Goal: Task Accomplishment & Management: Use online tool/utility

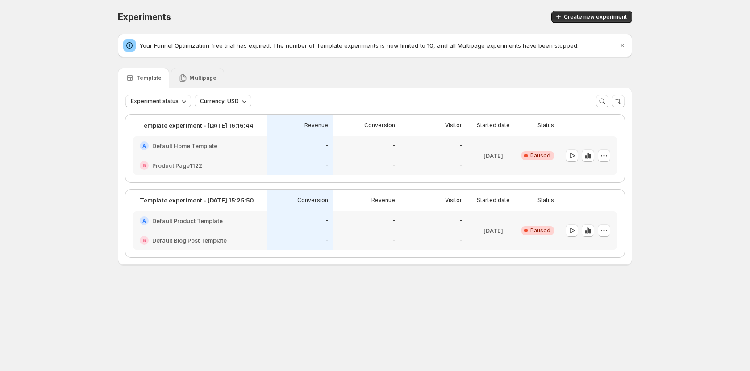
click at [200, 81] on p "Multipage" at bounding box center [202, 78] width 27 height 7
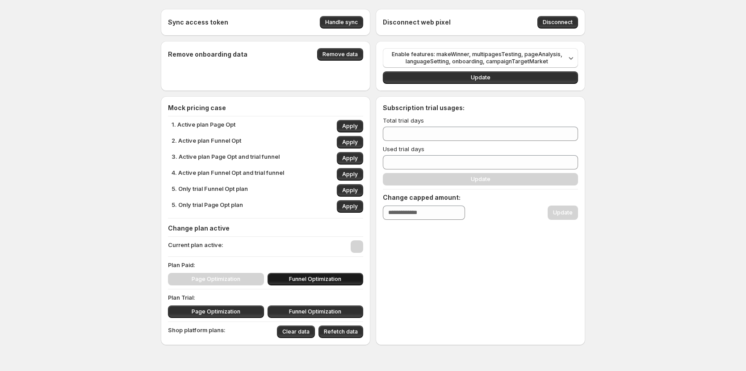
click at [332, 279] on span "Funnel Optimization" at bounding box center [315, 279] width 52 height 7
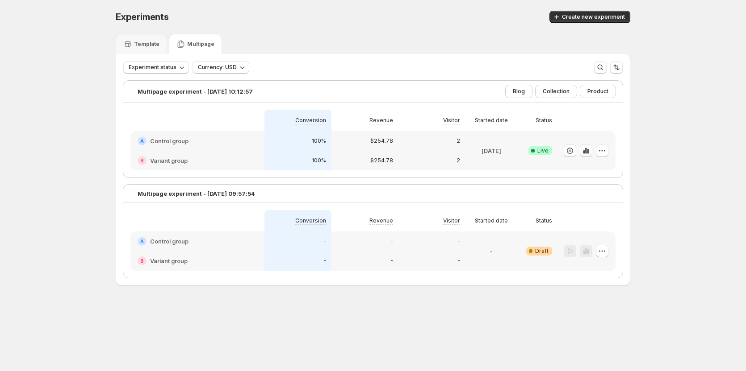
click at [588, 150] on icon "button" at bounding box center [588, 151] width 2 height 5
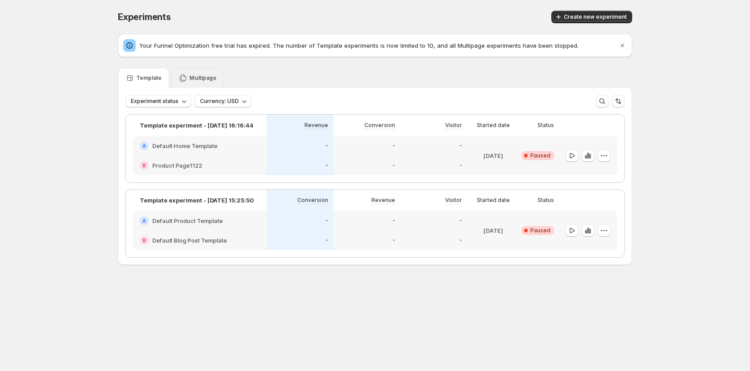
click at [202, 78] on p "Multipage" at bounding box center [202, 78] width 27 height 7
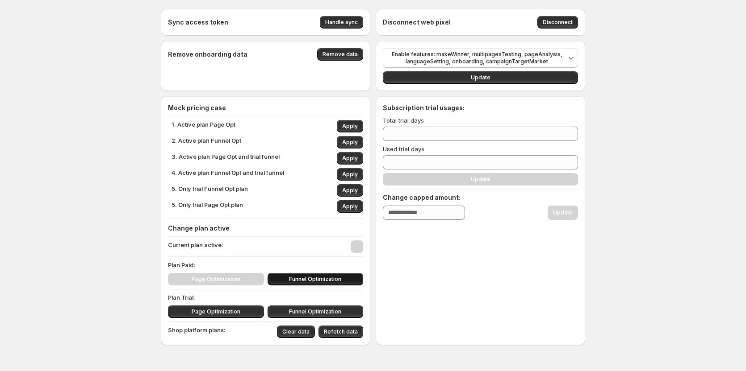
click at [302, 278] on span "Funnel Optimization" at bounding box center [315, 279] width 52 height 7
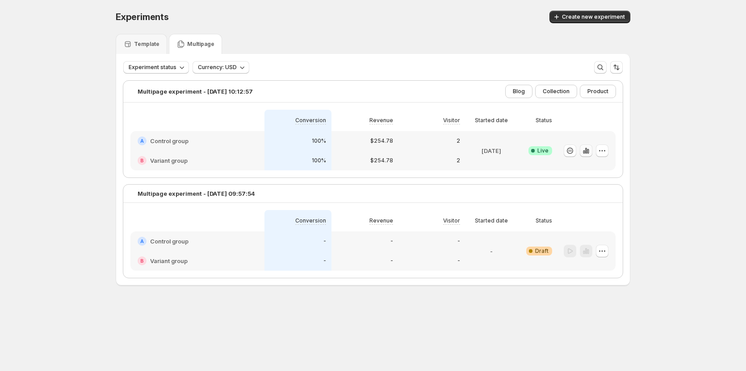
click at [587, 150] on icon "button" at bounding box center [586, 151] width 2 height 6
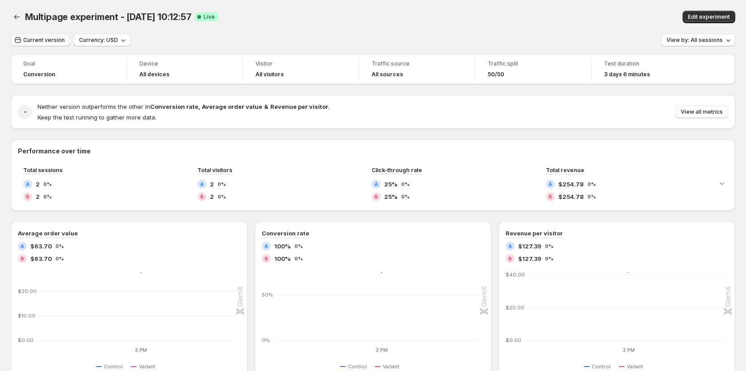
click at [46, 41] on span "Current version" at bounding box center [44, 40] width 42 height 7
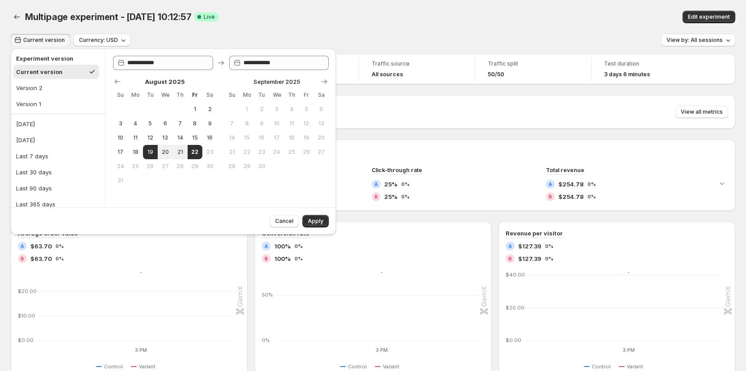
click at [280, 26] on div "Multipage experiment - Aug 19, 10:12:57. This page is ready Multipage experimen…" at bounding box center [373, 17] width 724 height 34
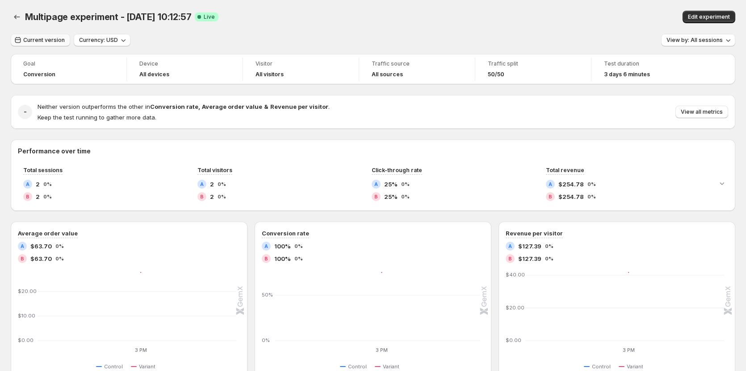
click at [61, 43] on span "Current version" at bounding box center [44, 40] width 42 height 7
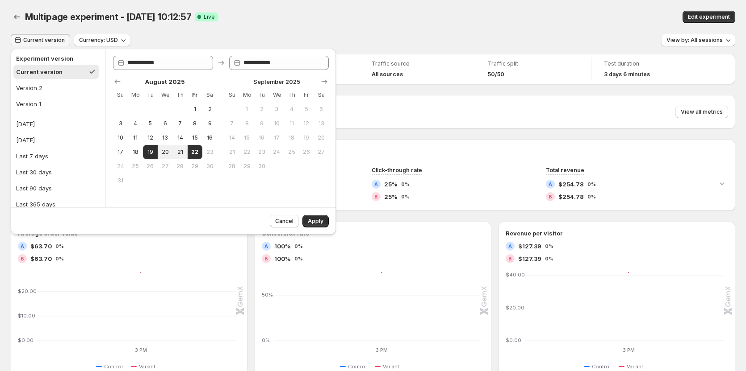
click at [342, 22] on div "Multipage experiment - Aug 19, 10:12:57 Success Complete Live" at bounding box center [235, 17] width 420 height 12
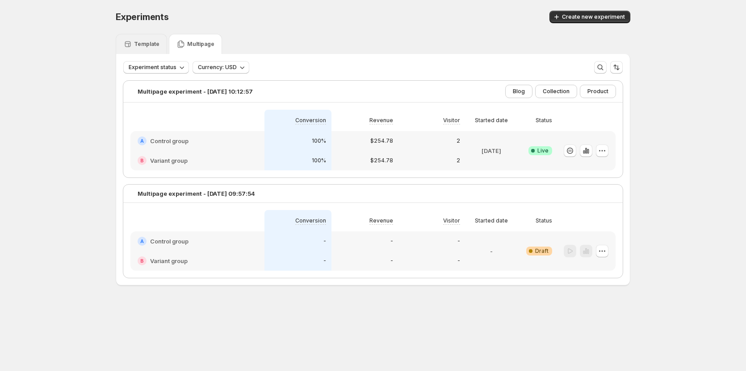
click at [142, 45] on p "Template" at bounding box center [146, 44] width 25 height 7
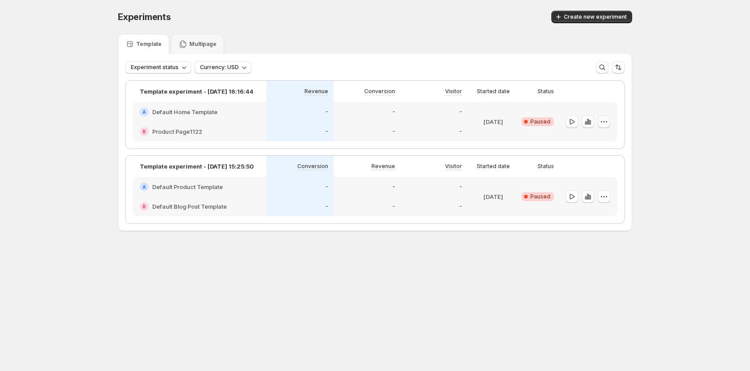
click at [606, 117] on icon "button" at bounding box center [604, 121] width 9 height 9
click at [579, 143] on span "Edit" at bounding box center [584, 140] width 10 height 7
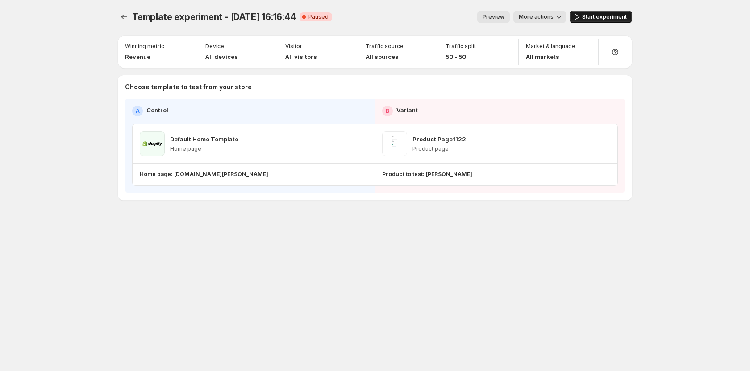
click at [602, 18] on span "Start experiment" at bounding box center [604, 16] width 45 height 7
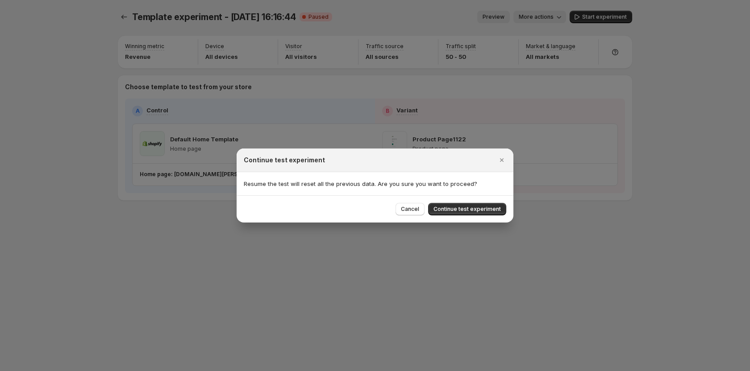
click at [450, 212] on span "Continue test experiment" at bounding box center [466, 209] width 67 height 7
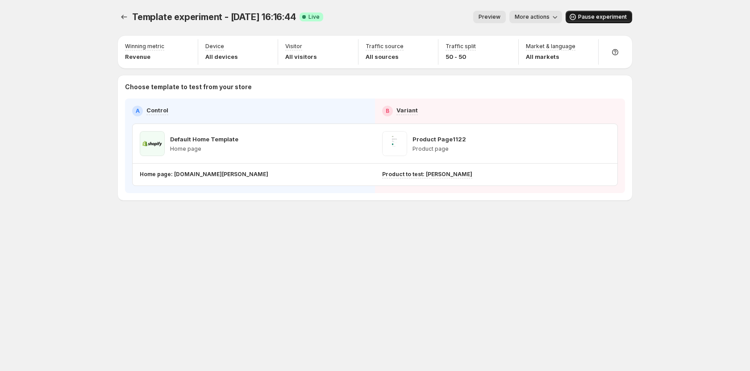
click at [596, 16] on span "Pause experiment" at bounding box center [602, 16] width 49 height 7
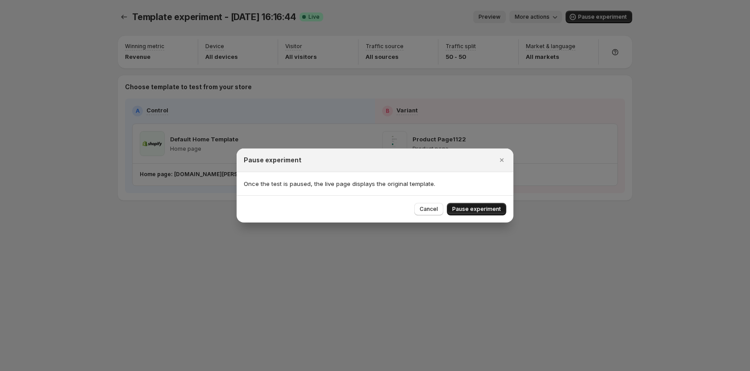
click at [474, 212] on span "Pause experiment" at bounding box center [476, 209] width 49 height 7
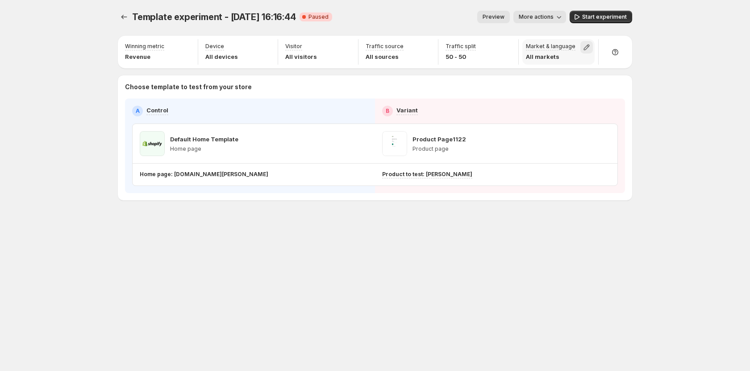
click at [588, 48] on icon "button" at bounding box center [586, 47] width 9 height 9
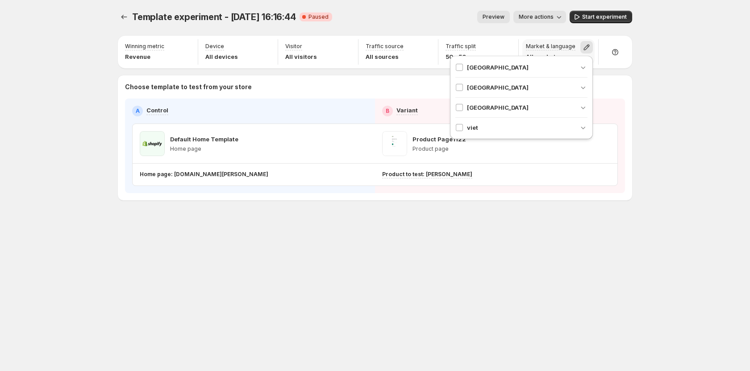
click at [588, 48] on icon "button" at bounding box center [586, 47] width 9 height 9
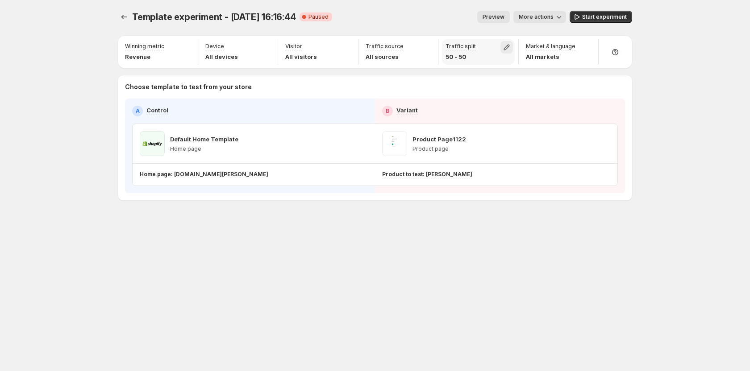
click at [500, 46] on button "button" at bounding box center [506, 47] width 12 height 12
click at [428, 46] on icon "button" at bounding box center [427, 48] width 6 height 6
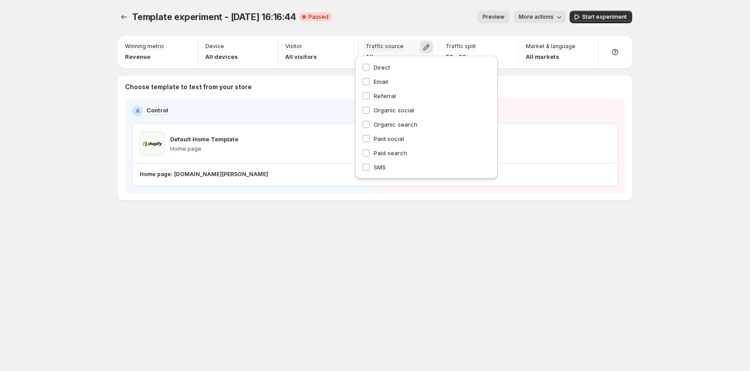
click at [428, 46] on icon "button" at bounding box center [427, 48] width 6 height 6
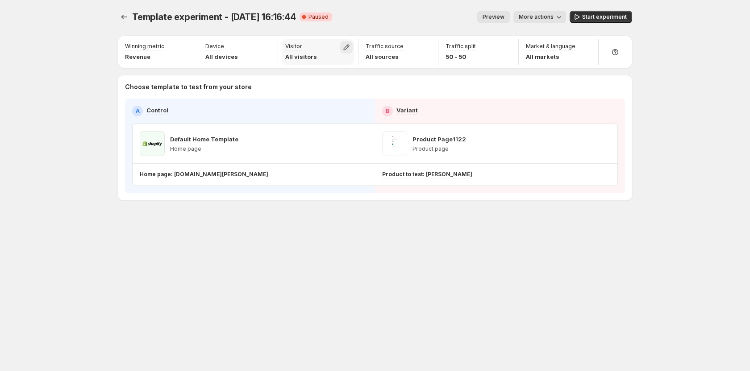
click at [350, 48] on icon "button" at bounding box center [346, 47] width 9 height 9
click at [270, 49] on icon "button" at bounding box center [266, 47] width 9 height 9
click at [189, 48] on icon "button" at bounding box center [186, 47] width 9 height 9
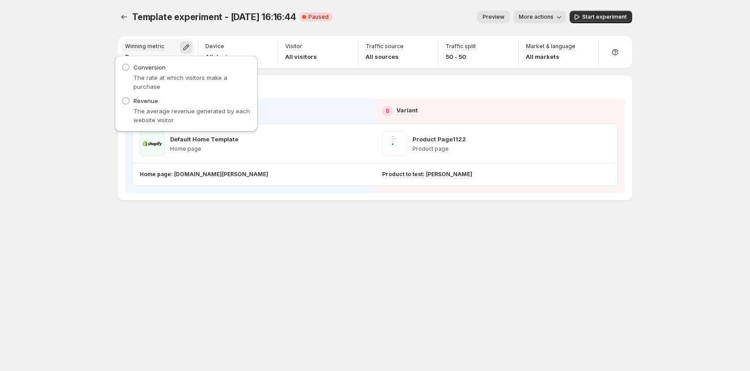
click at [189, 48] on icon "button" at bounding box center [186, 47] width 9 height 9
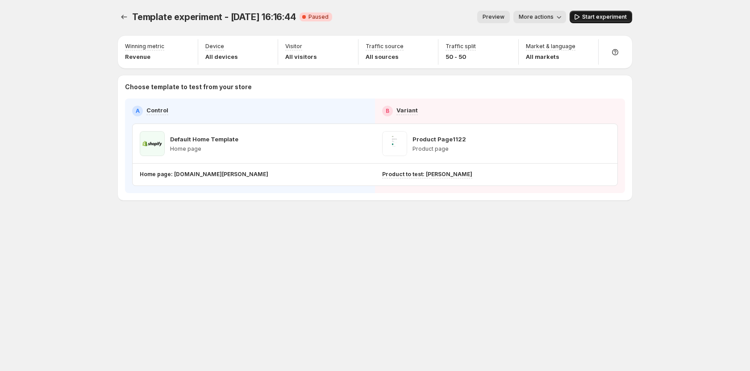
click at [612, 19] on span "Start experiment" at bounding box center [604, 16] width 45 height 7
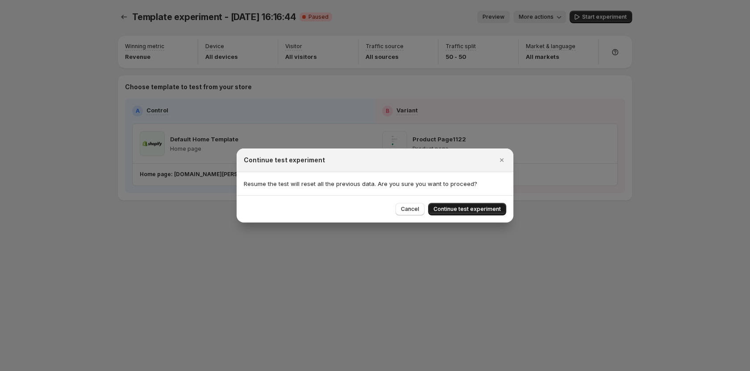
click at [467, 206] on button "Continue test experiment" at bounding box center [467, 209] width 78 height 12
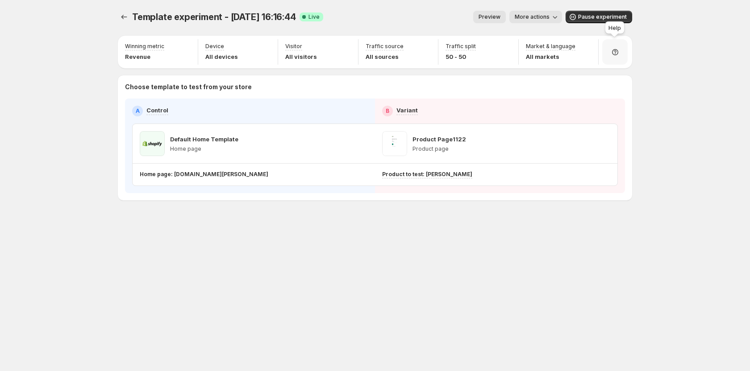
click at [617, 57] on div at bounding box center [614, 51] width 25 height 25
click at [600, 78] on span "Setup guide" at bounding box center [611, 77] width 33 height 7
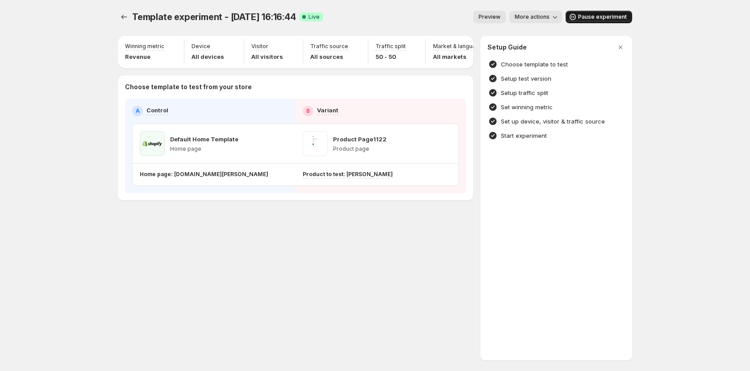
click at [599, 14] on span "Pause experiment" at bounding box center [602, 16] width 49 height 7
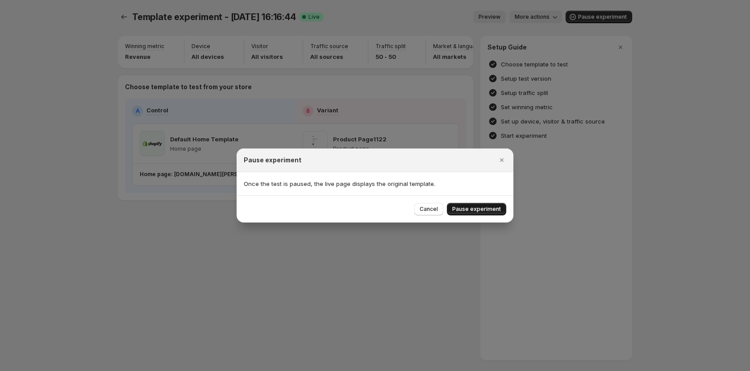
click at [488, 205] on button "Pause experiment" at bounding box center [476, 209] width 59 height 12
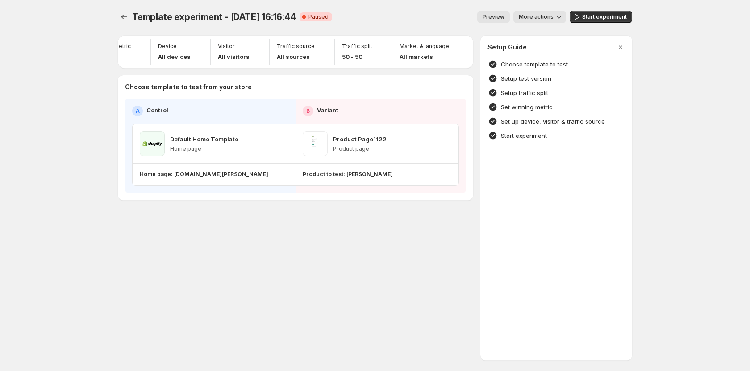
scroll to position [0, 52]
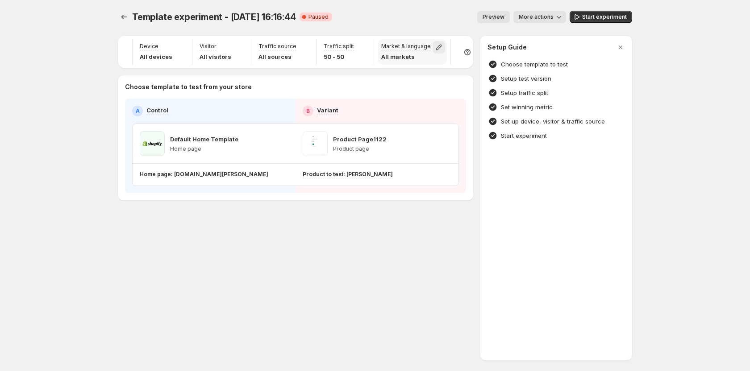
click at [436, 48] on icon "button" at bounding box center [439, 48] width 6 height 6
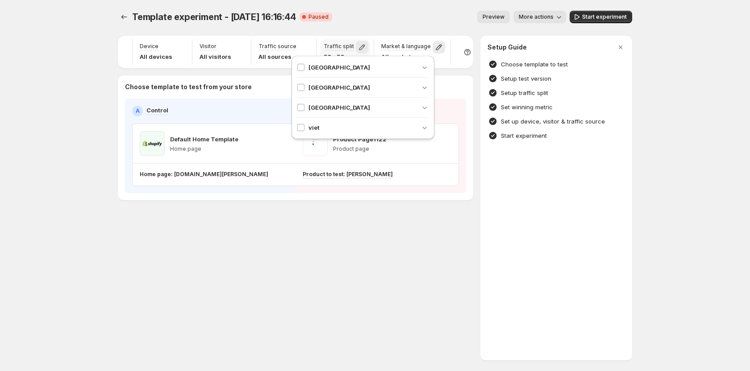
click at [358, 44] on icon "button" at bounding box center [362, 47] width 9 height 9
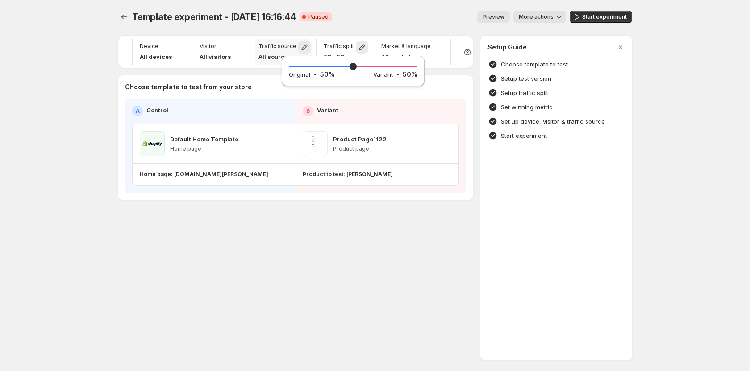
click at [300, 44] on icon "button" at bounding box center [304, 47] width 9 height 9
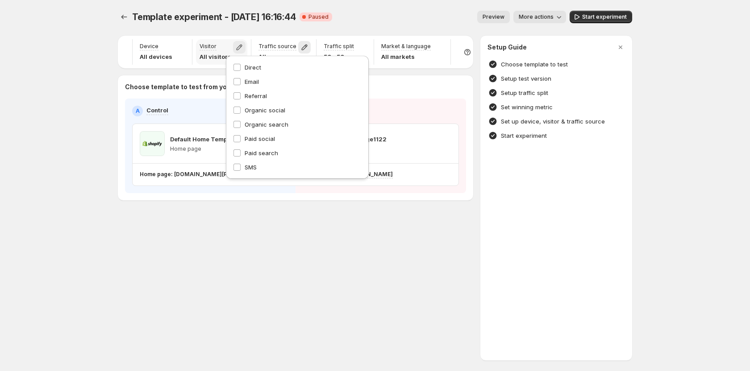
click at [237, 48] on icon "button" at bounding box center [240, 48] width 6 height 6
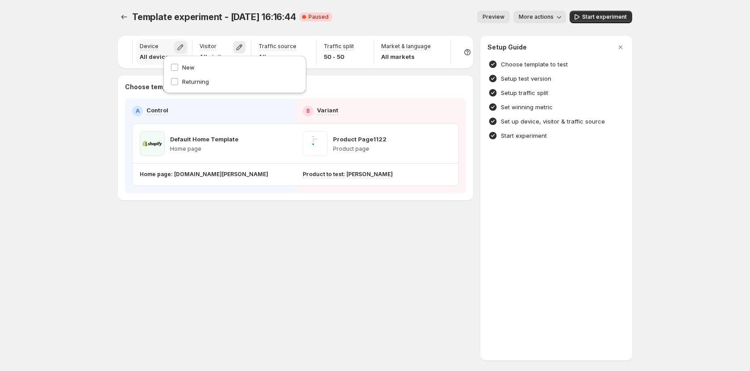
click at [176, 46] on icon "button" at bounding box center [180, 47] width 9 height 9
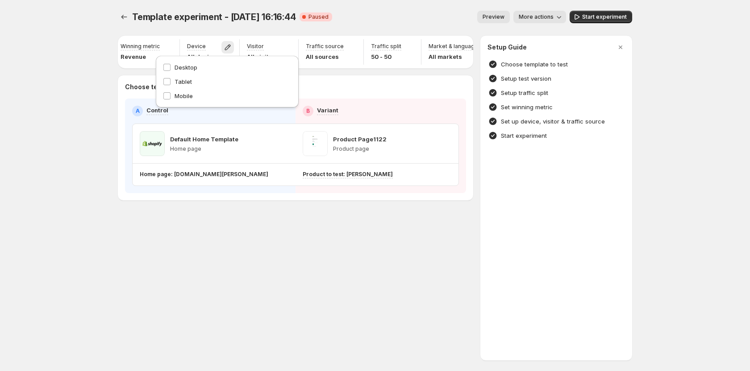
scroll to position [0, 0]
click at [175, 45] on icon "button" at bounding box center [172, 47] width 9 height 9
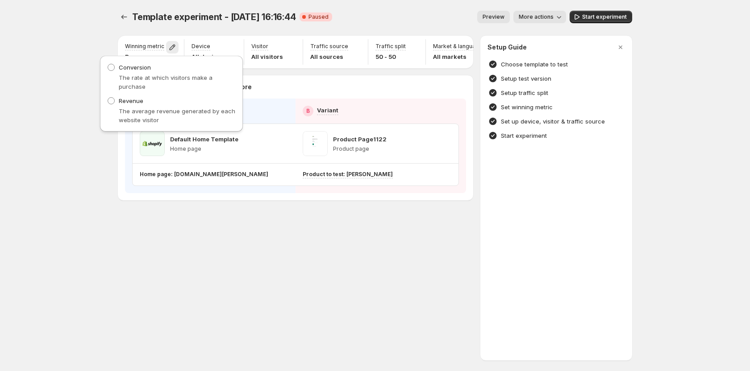
click at [296, 82] on div "Choose template to test from your store A Control B Variant Default Home Templa…" at bounding box center [295, 137] width 355 height 125
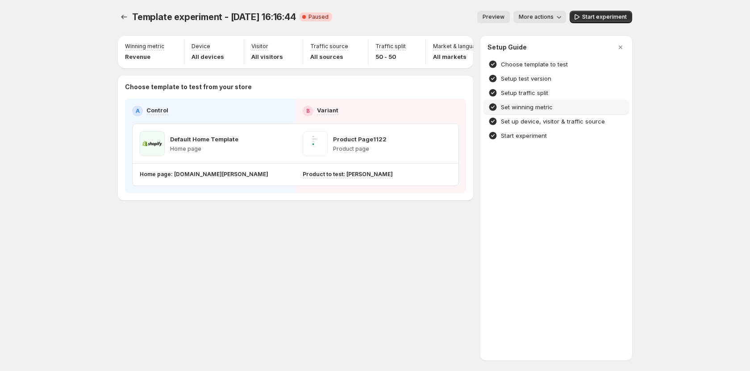
click at [519, 105] on h4 "Set winning metric" at bounding box center [527, 107] width 52 height 9
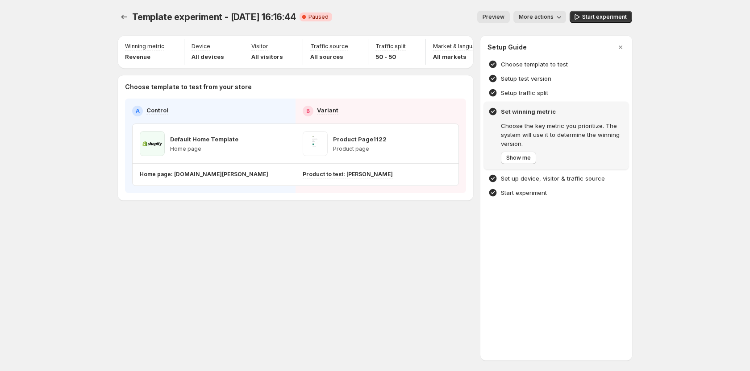
scroll to position [0, 52]
click at [513, 161] on span "Show me" at bounding box center [518, 157] width 25 height 7
click at [519, 89] on h4 "Setup traffic split" at bounding box center [524, 92] width 47 height 9
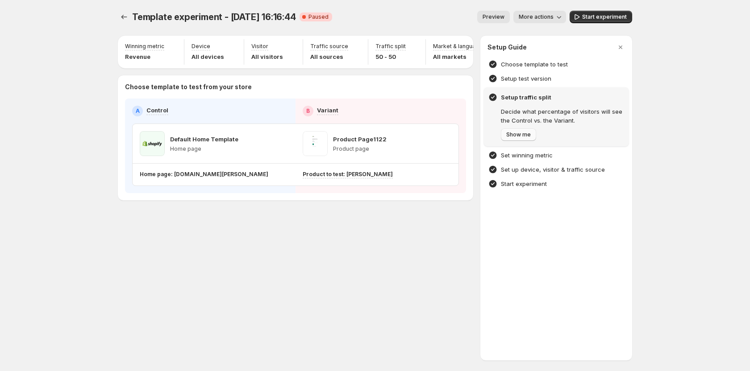
click at [519, 136] on span "Show me" at bounding box center [518, 134] width 25 height 7
click at [523, 77] on h4 "Setup test version" at bounding box center [526, 78] width 50 height 9
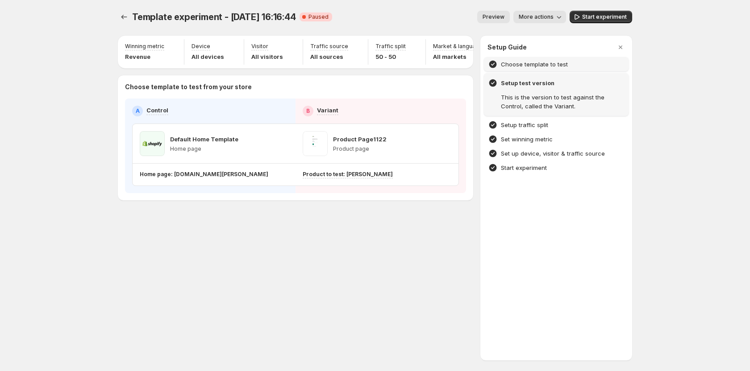
click at [512, 67] on h4 "Choose template to test" at bounding box center [534, 64] width 67 height 9
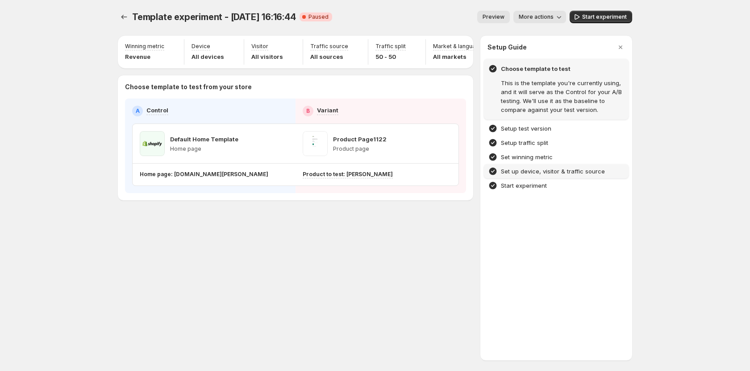
click at [524, 168] on h4 "Set up device, visitor & traffic source" at bounding box center [553, 171] width 104 height 9
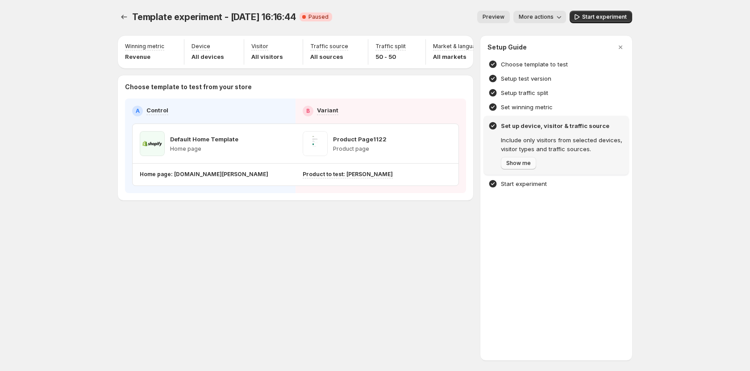
click at [519, 162] on span "Show me" at bounding box center [518, 163] width 25 height 7
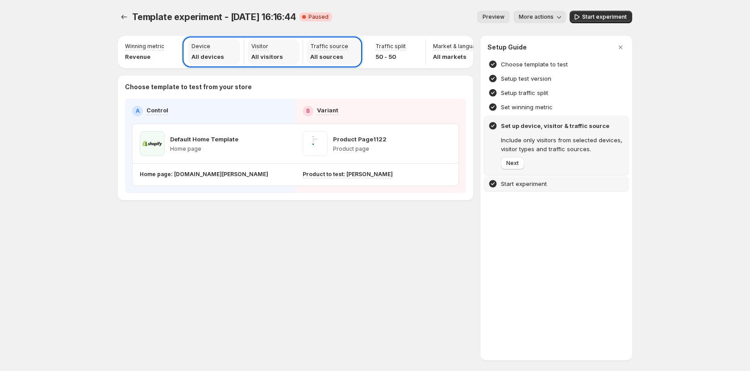
click at [524, 182] on h4 "Start experiment" at bounding box center [524, 183] width 46 height 9
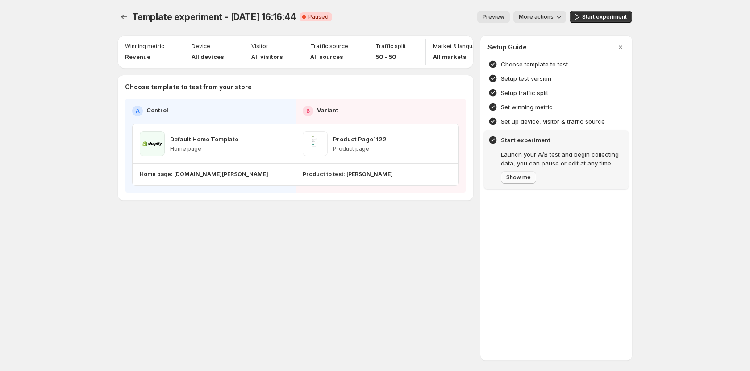
click at [529, 176] on span "Show me" at bounding box center [518, 177] width 25 height 7
